Goal: Task Accomplishment & Management: Manage account settings

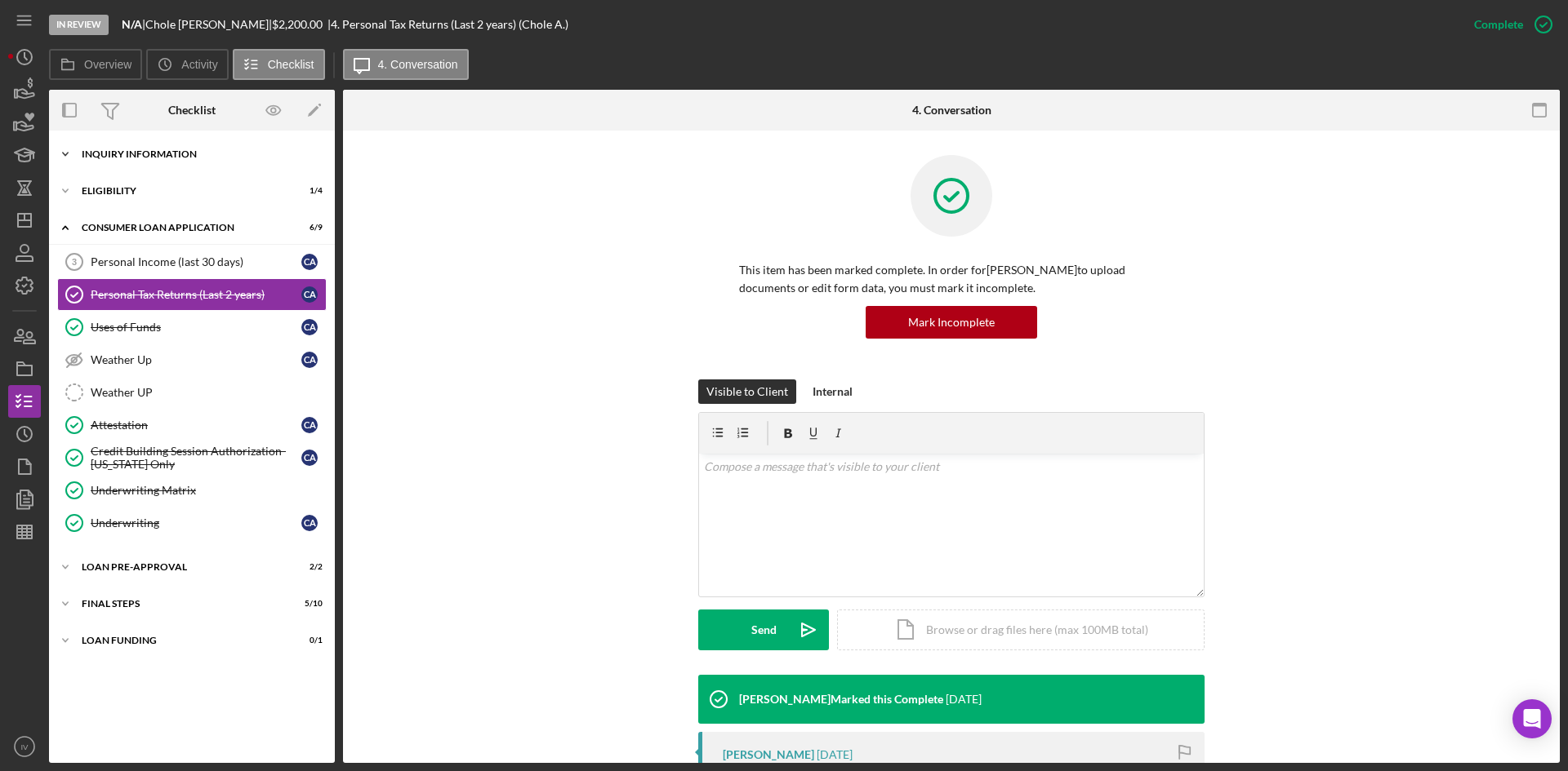
click at [121, 158] on div "Inquiry Information" at bounding box center [198, 154] width 233 height 9
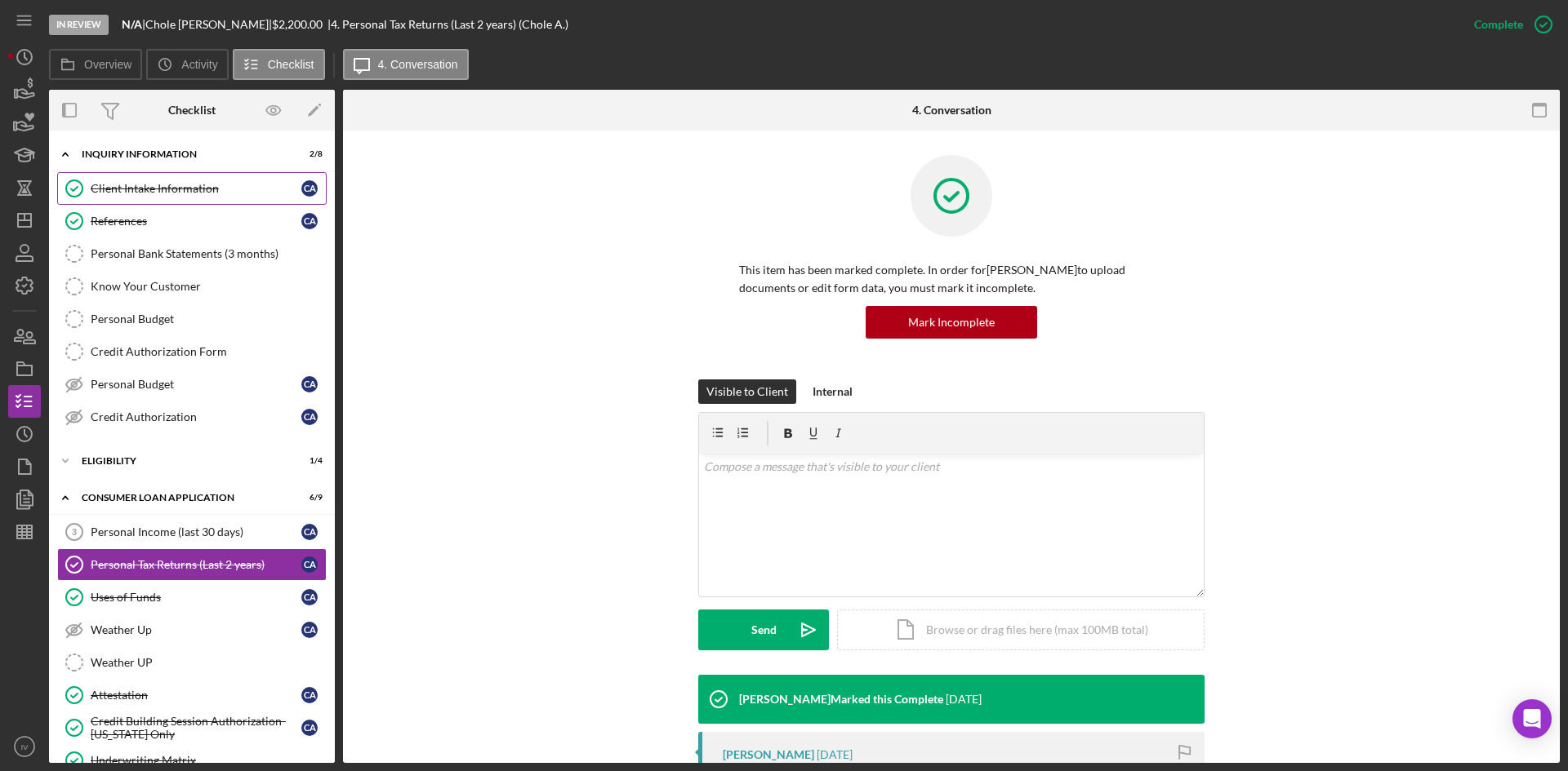
click at [146, 196] on link "Client Intake Information Client Intake Information C A" at bounding box center [192, 188] width 270 height 32
